Goal: Transaction & Acquisition: Obtain resource

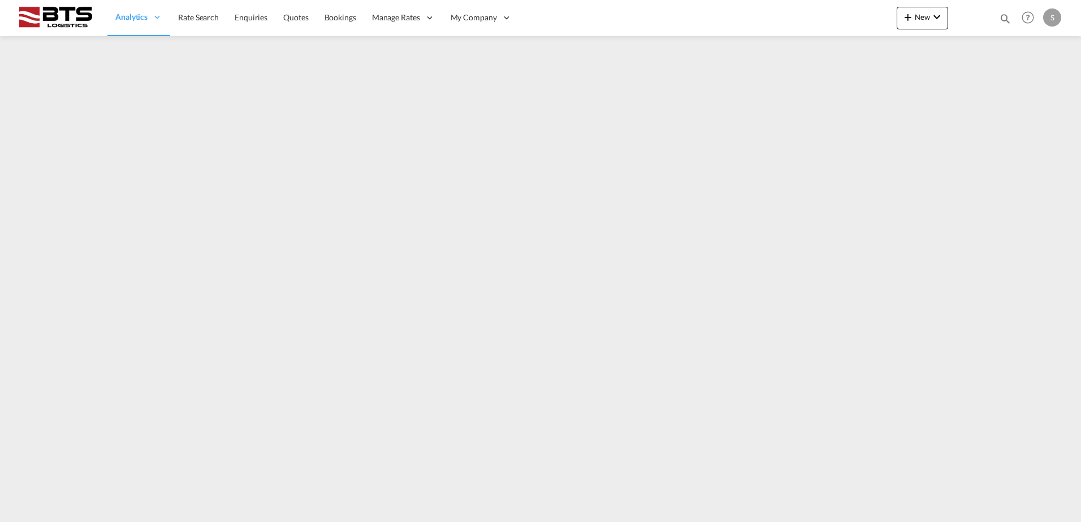
drag, startPoint x: 216, startPoint y: 21, endPoint x: 238, endPoint y: 39, distance: 28.1
click at [216, 21] on span "Rate Search" at bounding box center [198, 17] width 41 height 10
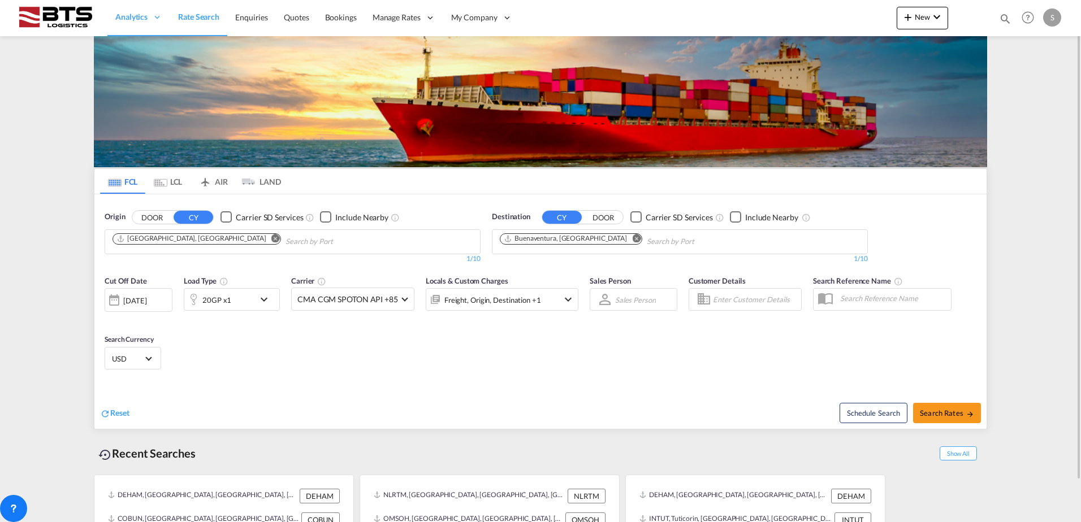
click at [271, 238] on md-icon "Remove" at bounding box center [275, 238] width 8 height 8
click at [144, 239] on input "Chips input." at bounding box center [165, 242] width 107 height 18
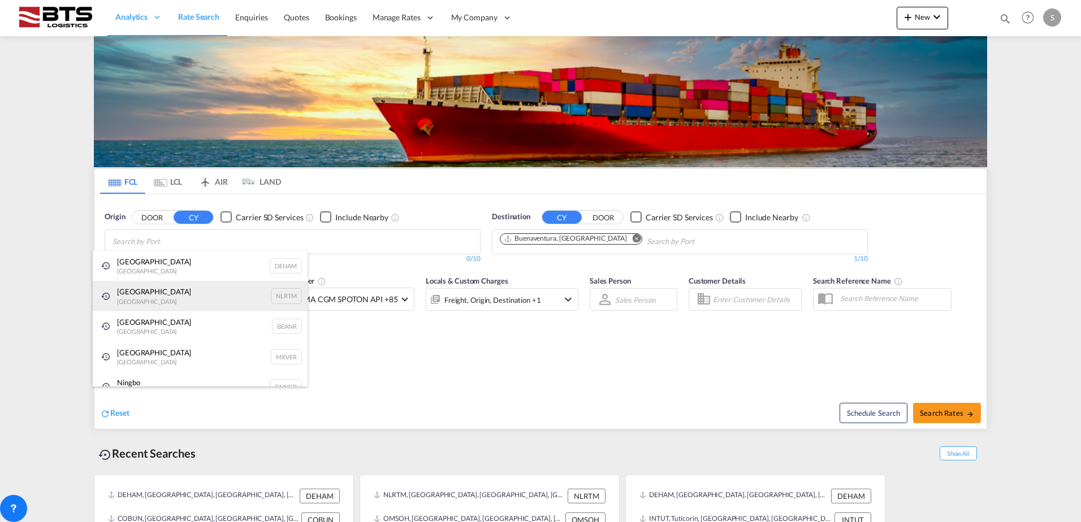
click at [132, 291] on div "[GEOGRAPHIC_DATA] [GEOGRAPHIC_DATA] NLRTM" at bounding box center [200, 296] width 215 height 31
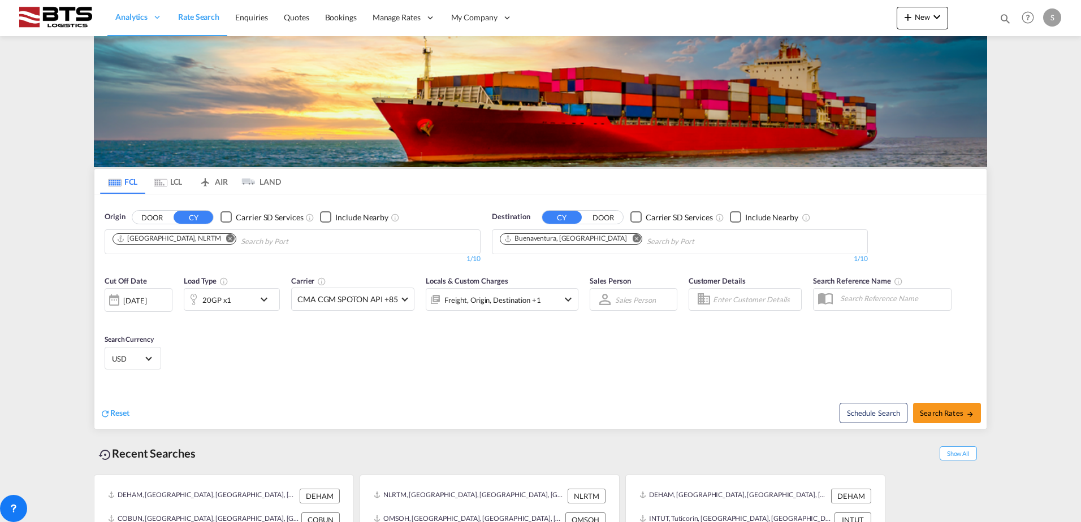
click at [632, 239] on md-icon "Remove" at bounding box center [636, 238] width 8 height 8
click at [557, 239] on body "Analytics Reports Dashboard Rate Search Enquiries Quotes Bookings" at bounding box center [540, 261] width 1081 height 522
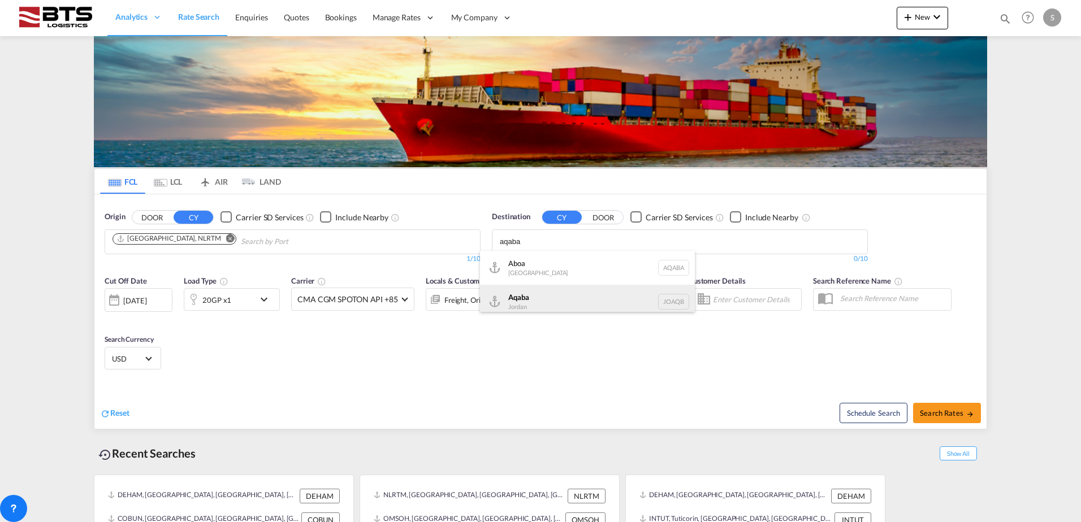
type input "aqaba"
click at [514, 307] on div "Aqaba Jordan JOAQB" at bounding box center [587, 302] width 215 height 34
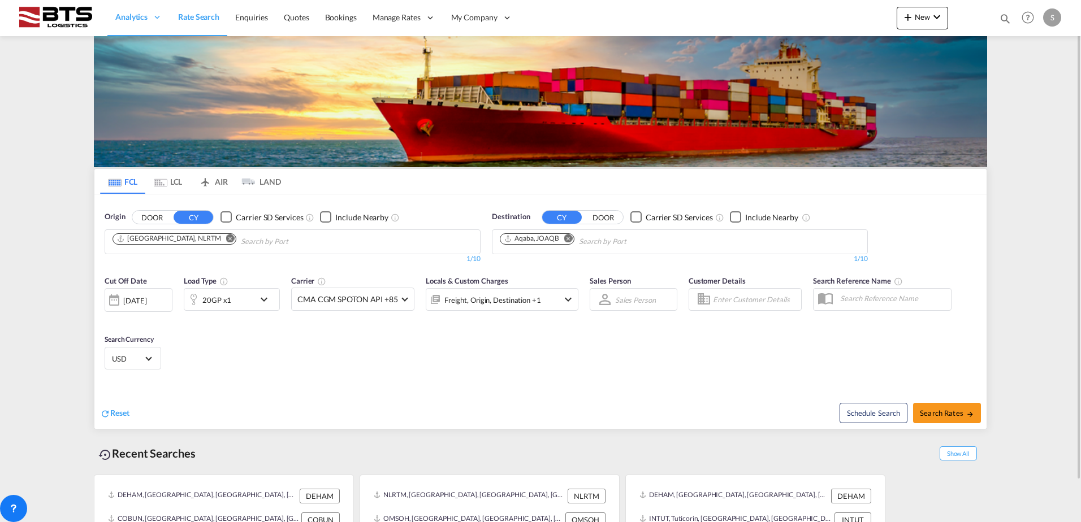
click at [261, 298] on md-icon "icon-chevron-down" at bounding box center [266, 300] width 19 height 14
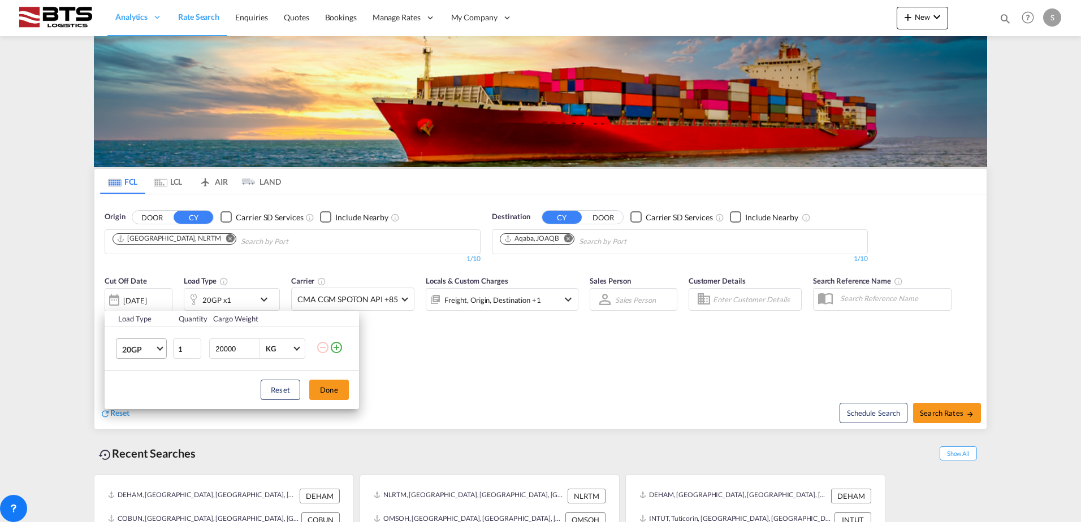
click at [156, 345] on md-select-value "20GP" at bounding box center [143, 348] width 45 height 19
click at [142, 404] on div "40HC" at bounding box center [132, 403] width 21 height 11
click at [317, 389] on button "Done" at bounding box center [329, 390] width 40 height 20
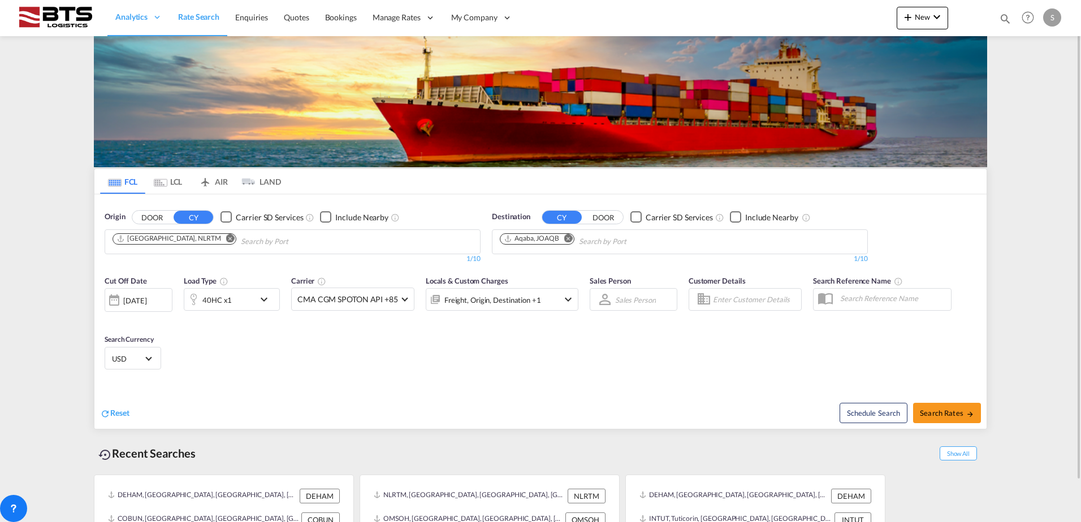
click at [211, 328] on div "Cut Off Date [DATE] [DATE] Load Type 40HC x1 Carrier CMA CGM SPOTON API +85 Onl…" at bounding box center [540, 325] width 892 height 110
click at [116, 303] on div at bounding box center [114, 300] width 18 height 23
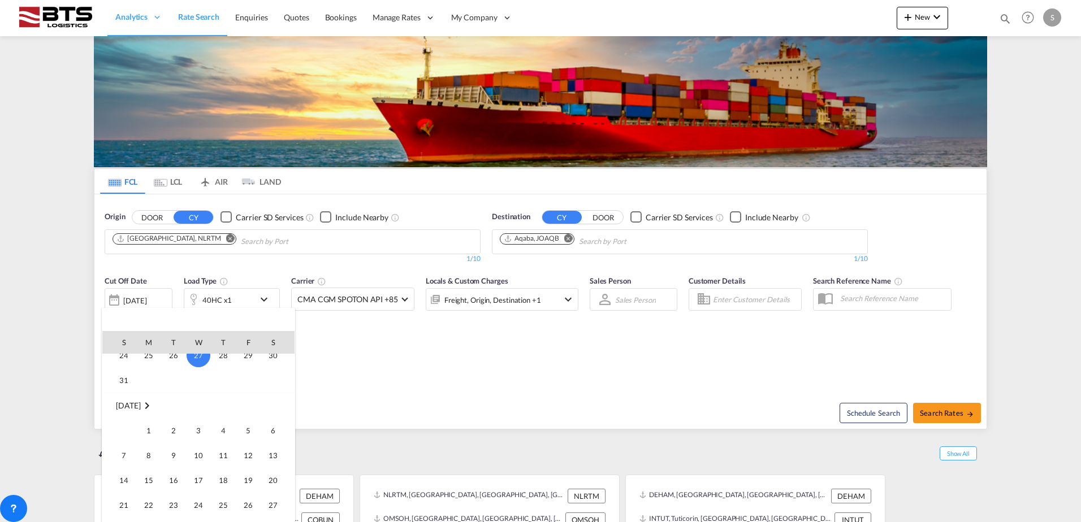
scroll to position [562, 0]
click at [151, 427] on span "1" at bounding box center [148, 428] width 23 height 23
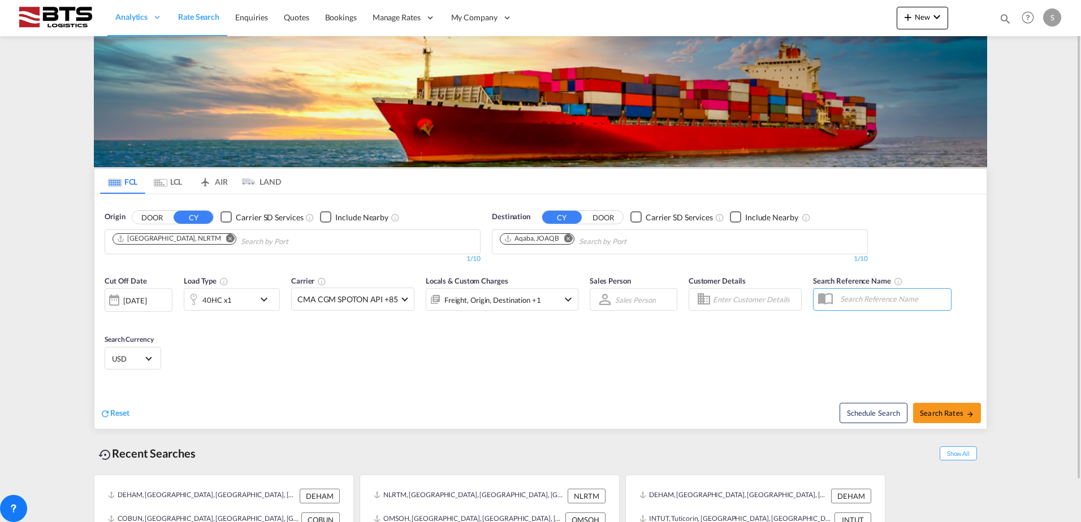
click at [432, 358] on div "Cut Off Date [DATE] [DATE] Load Type 40HC x1 Carrier CMA CGM SPOTON API +85 Onl…" at bounding box center [540, 325] width 892 height 110
click at [936, 415] on span "Search Rates" at bounding box center [947, 413] width 54 height 9
type input "NLRTM to JOAQB / [DATE]"
